Goal: Find specific page/section: Find specific page/section

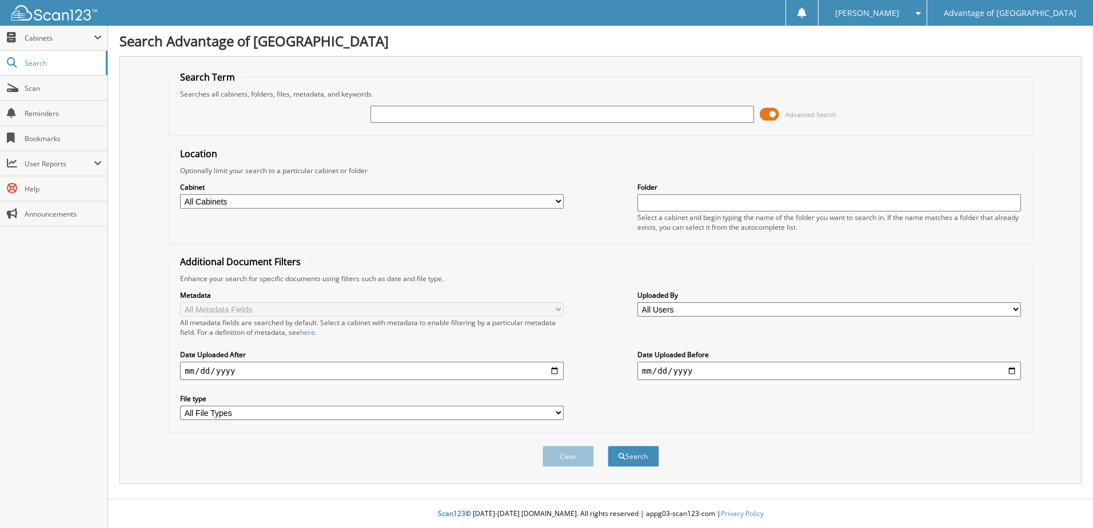
click at [387, 113] on input "text" at bounding box center [561, 114] width 383 height 17
type input "41564"
click at [608, 446] on button "Search" at bounding box center [633, 456] width 51 height 21
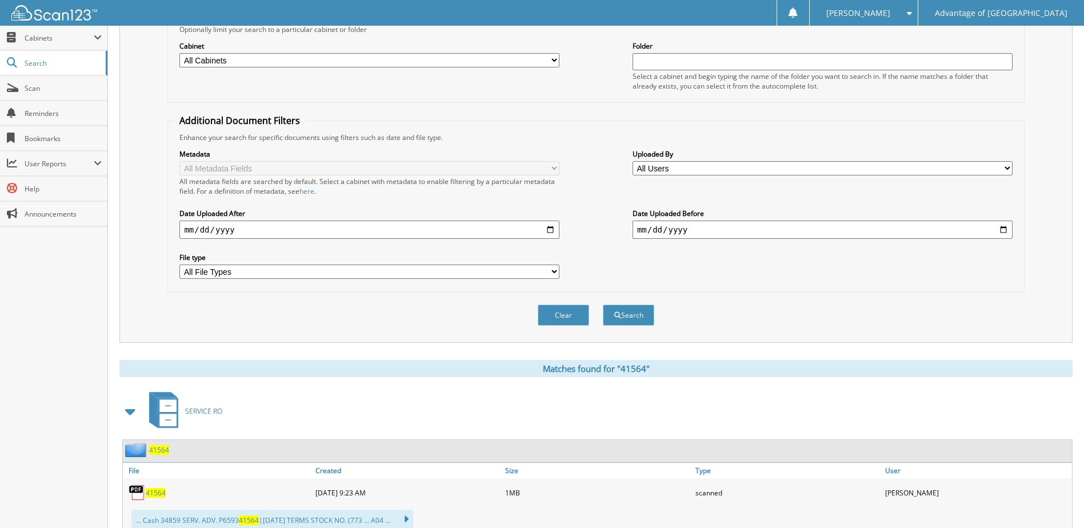
scroll to position [171, 0]
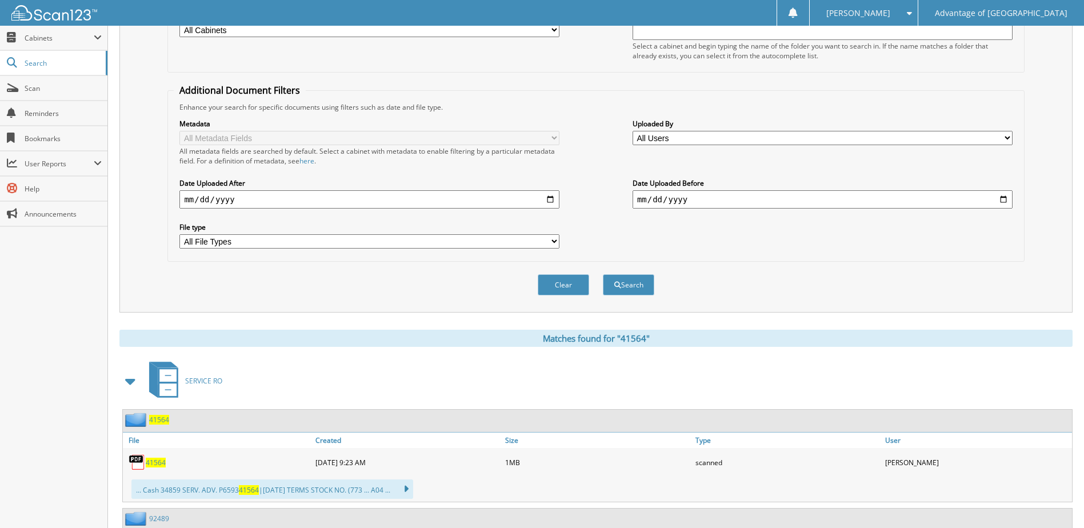
click at [159, 421] on span "41564" at bounding box center [159, 420] width 20 height 10
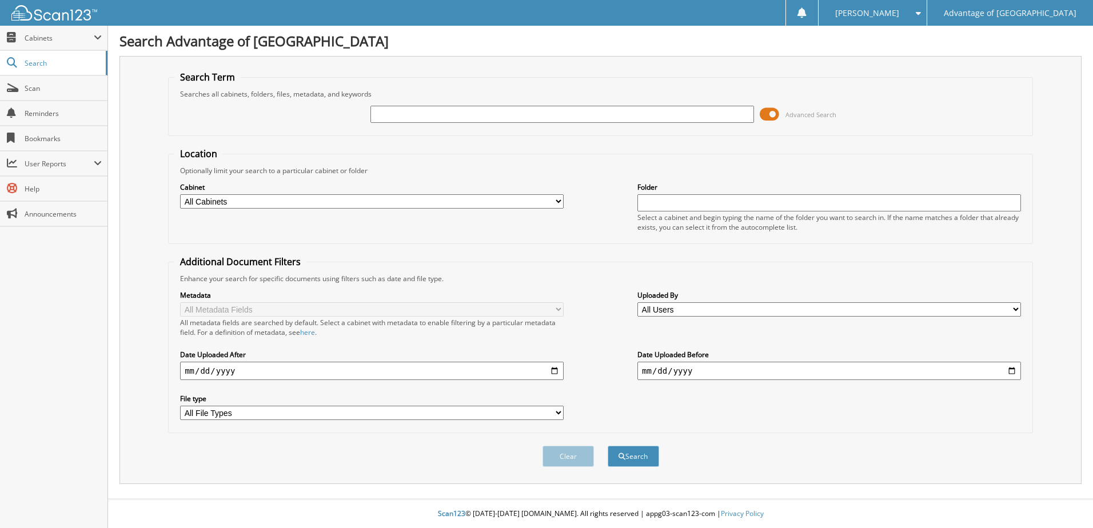
click at [533, 111] on input "text" at bounding box center [561, 114] width 383 height 17
type input "41564"
click at [608, 446] on button "Search" at bounding box center [633, 456] width 51 height 21
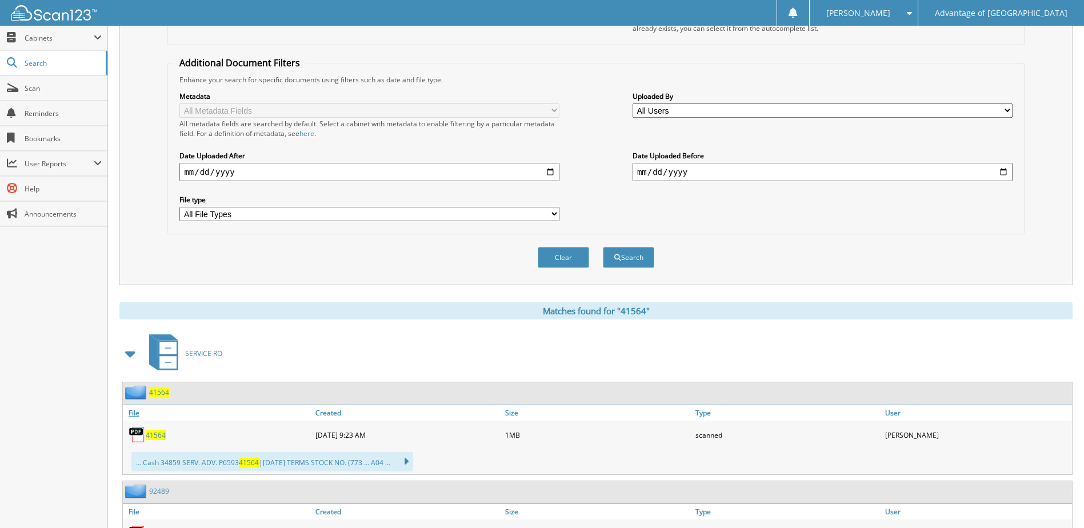
scroll to position [229, 0]
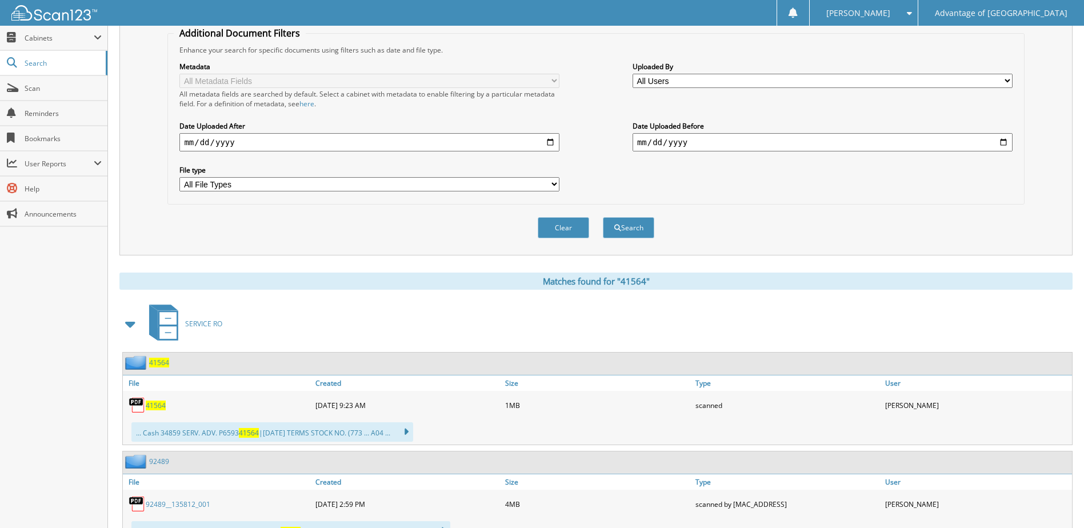
click at [166, 367] on span "41564" at bounding box center [159, 363] width 20 height 10
